Goal: Task Accomplishment & Management: Use online tool/utility

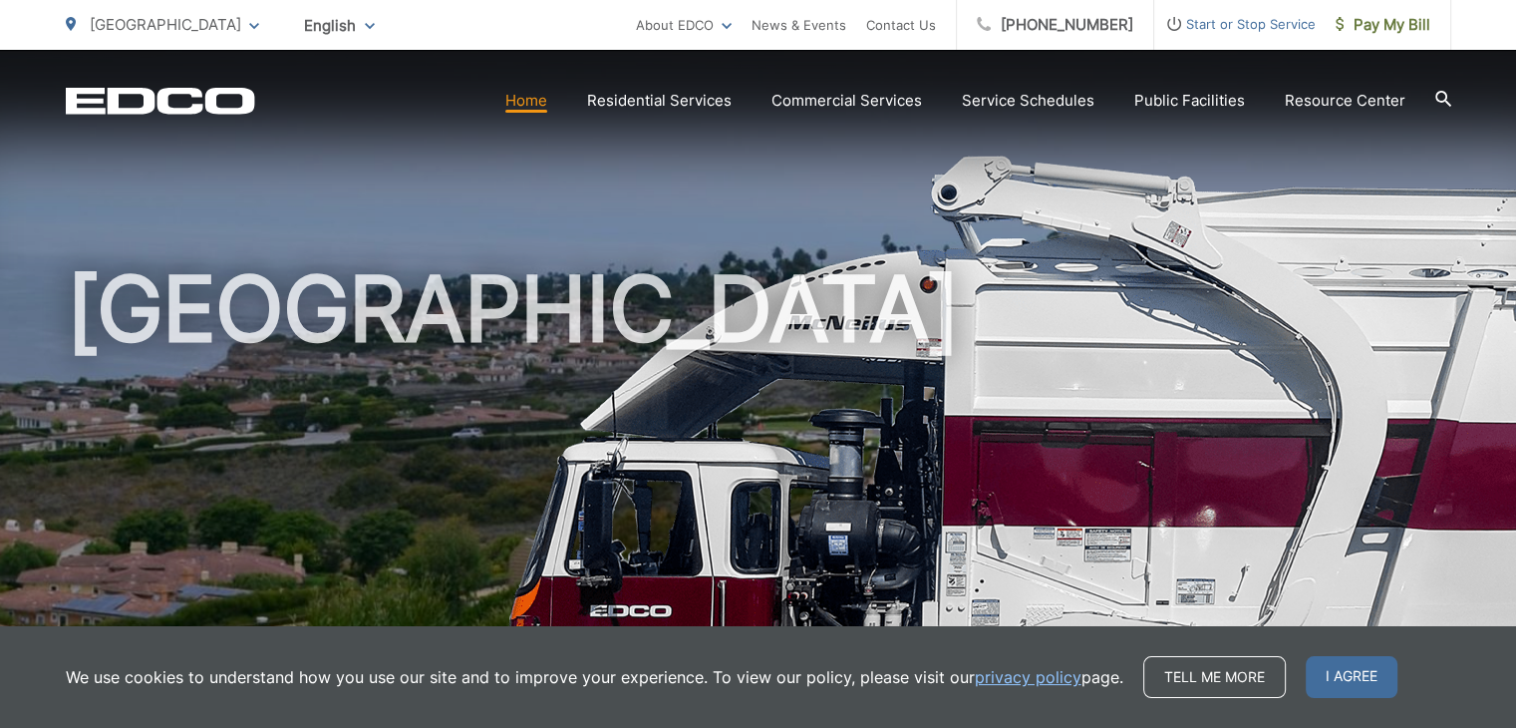
click at [496, 213] on div "[GEOGRAPHIC_DATA]" at bounding box center [759, 461] width 1386 height 823
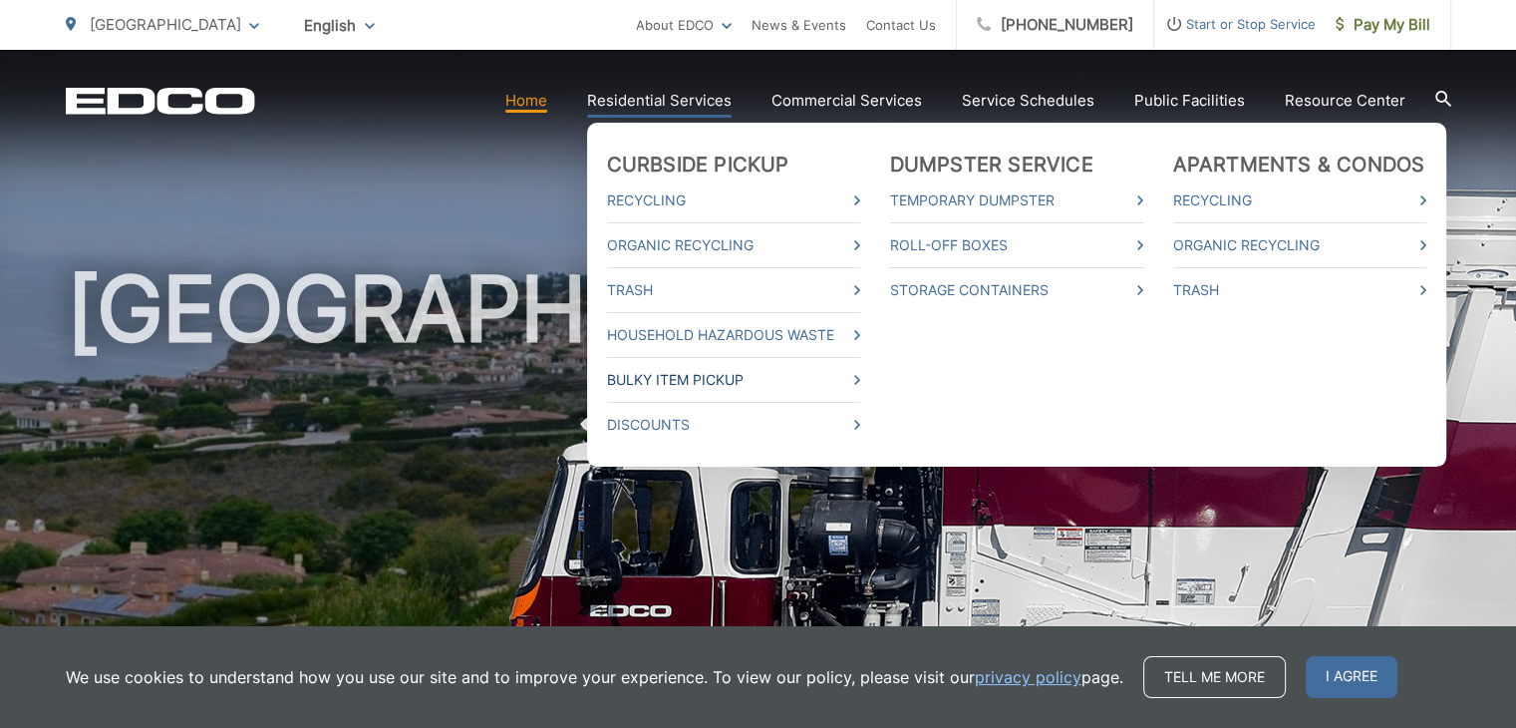
click at [712, 383] on link "Bulky Item Pickup" at bounding box center [733, 380] width 253 height 24
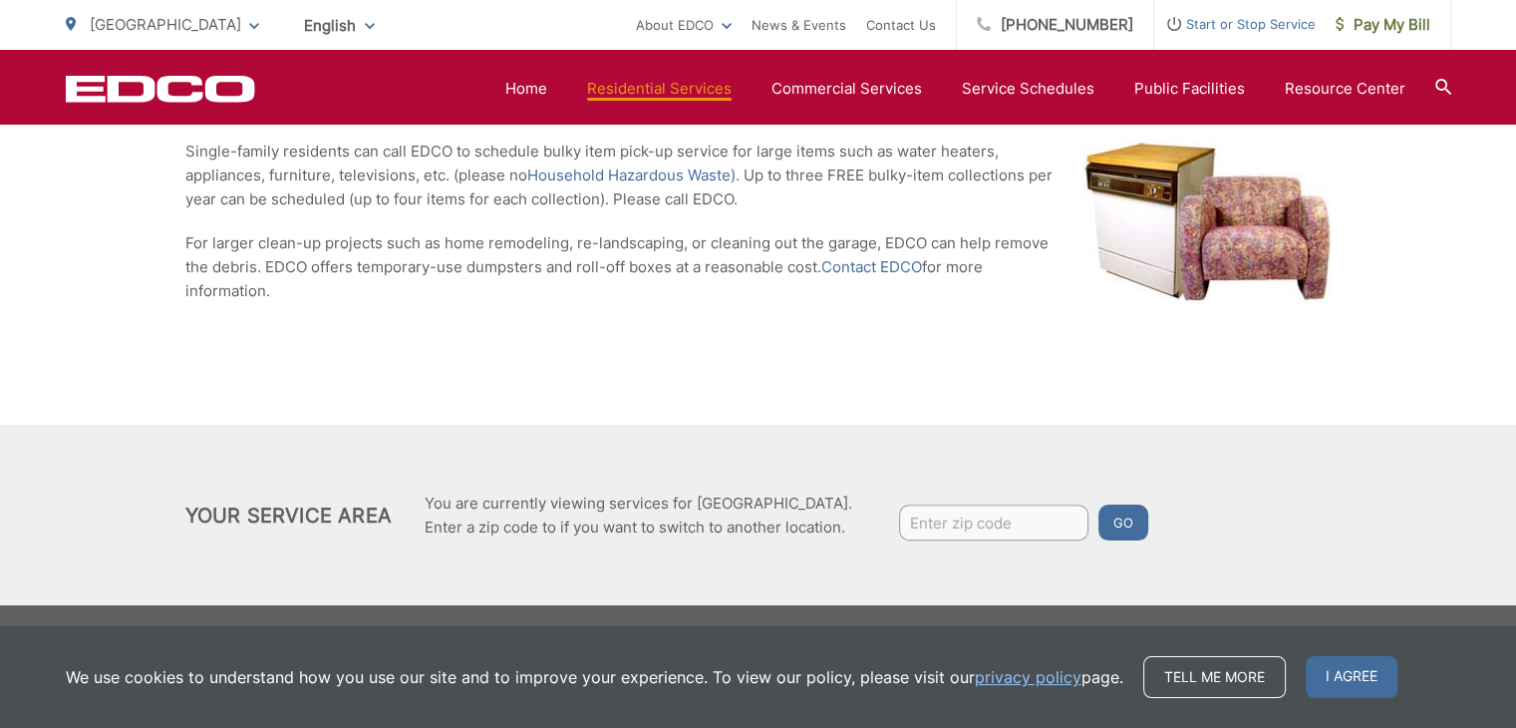
scroll to position [496, 0]
click at [945, 530] on input "Enter zip code" at bounding box center [993, 521] width 189 height 36
type input "90275"
click at [1099, 503] on button "Go" at bounding box center [1124, 521] width 50 height 36
